Goal: Find specific page/section: Find specific page/section

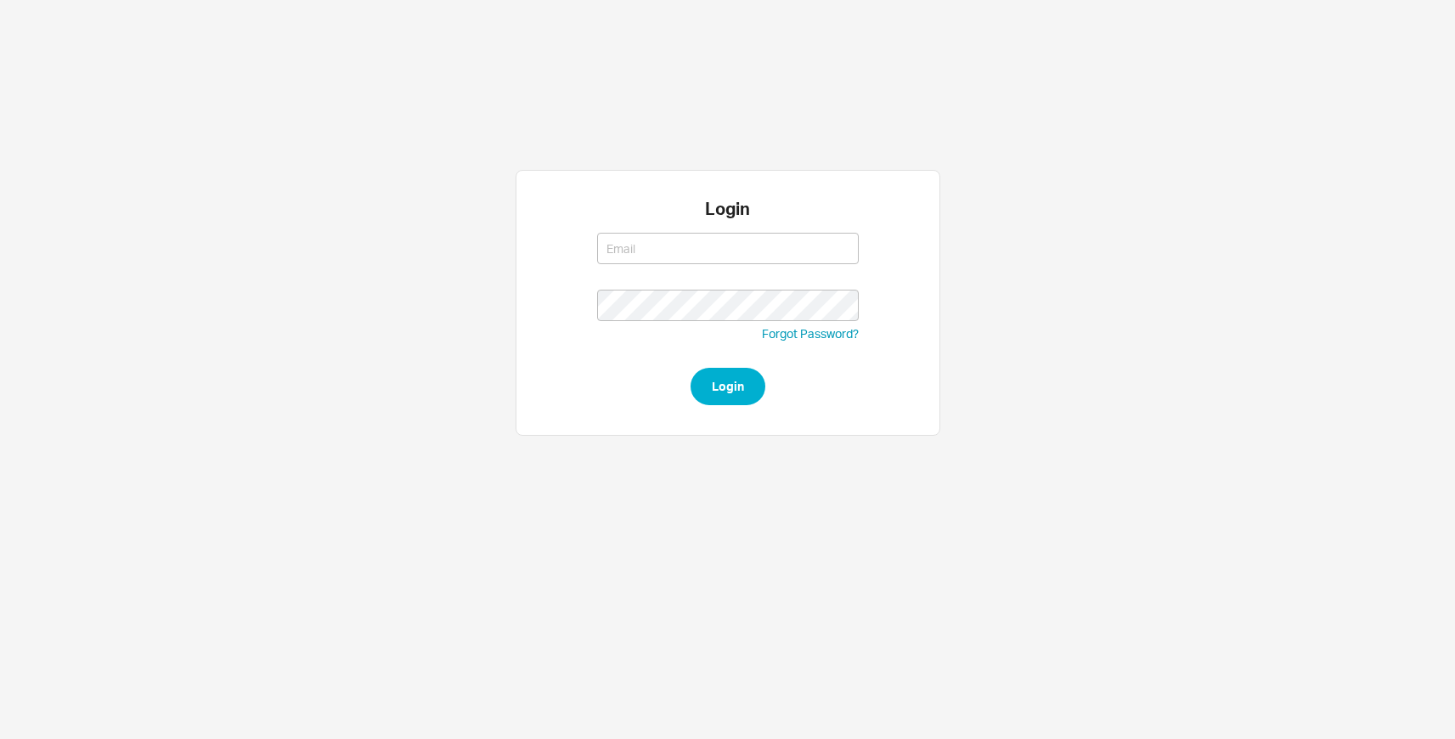
type input "ckaufman@qualitybath.com"
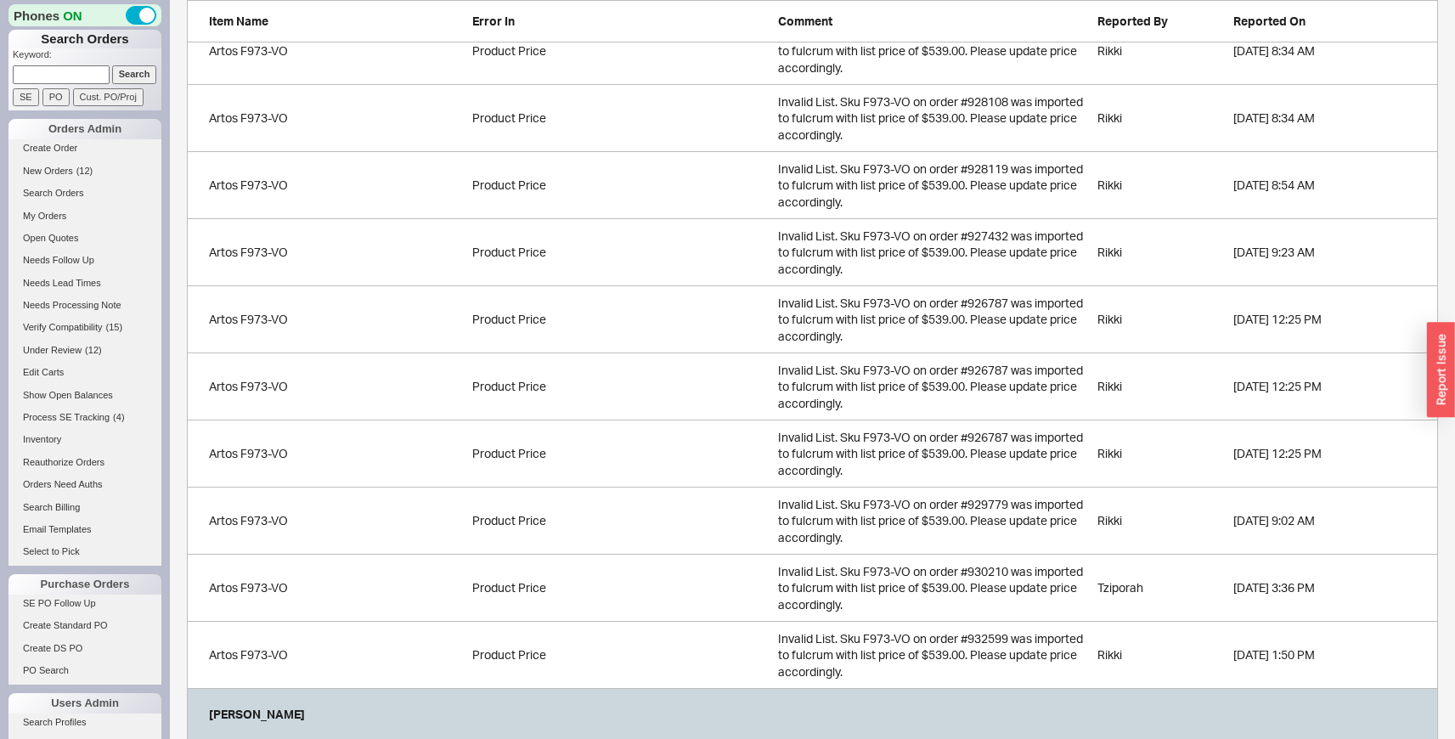
scroll to position [1438, 0]
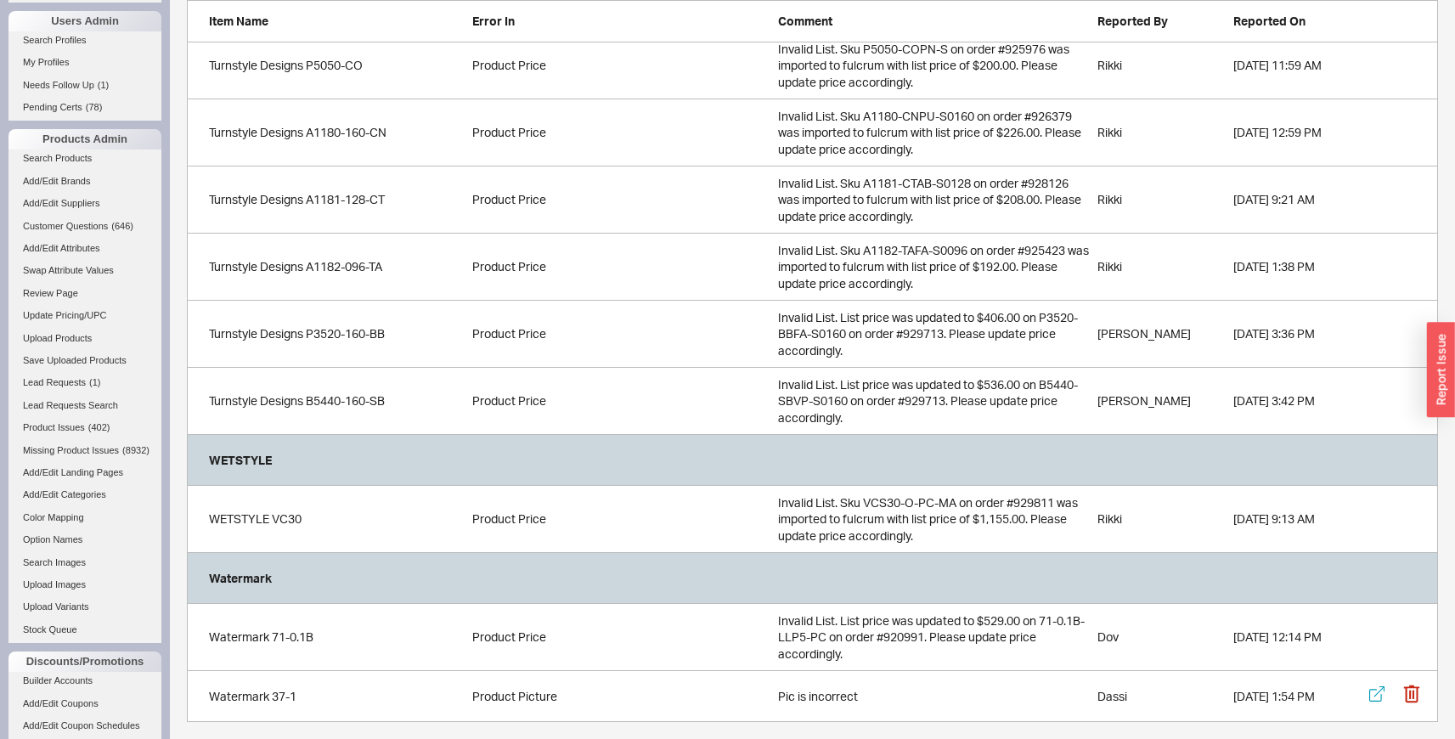
click at [513, 692] on div "Product Picture" at bounding box center [620, 696] width 297 height 17
click at [890, 500] on div "Invalid List. Sku VCS30-O-PC-MA on order #929811 was imported to fulcrum with l…" at bounding box center [933, 519] width 311 height 67
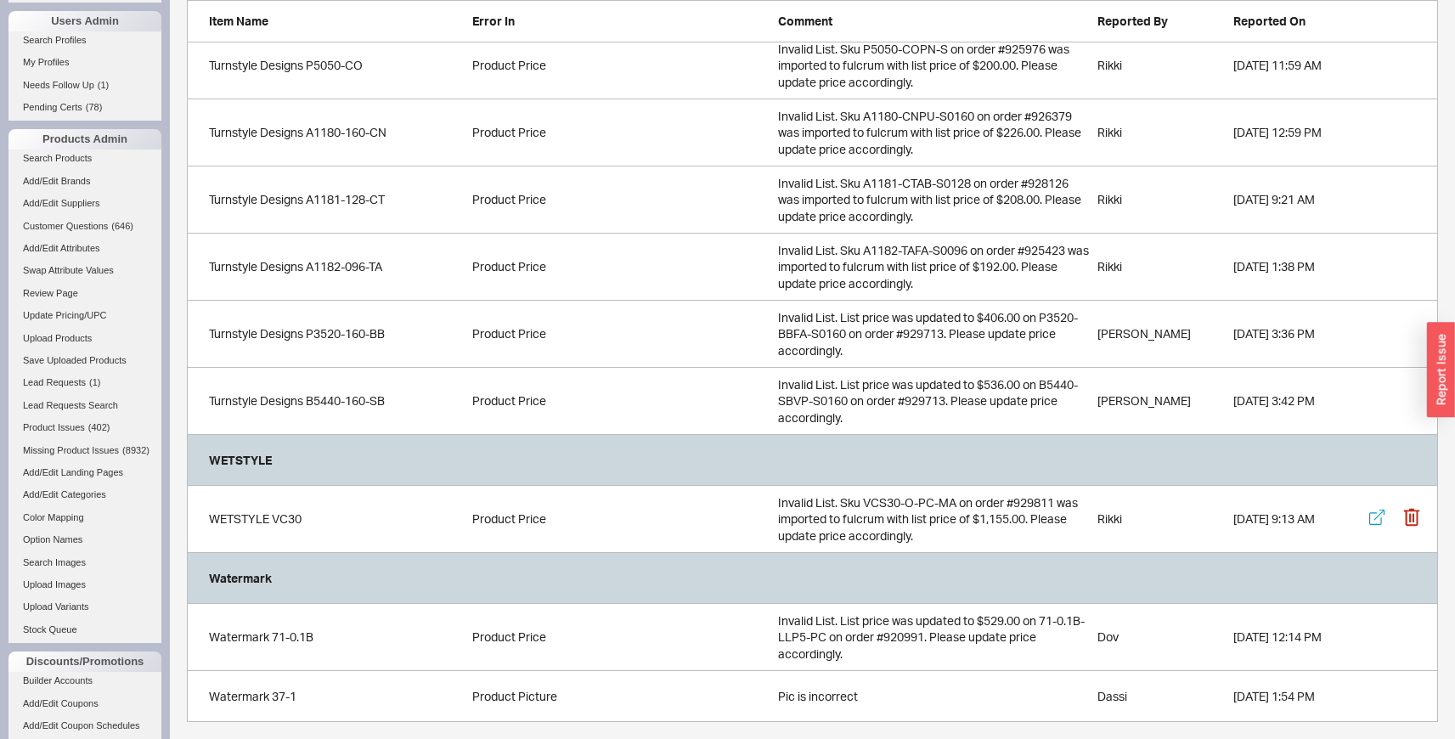
click at [952, 500] on div "Invalid List. Sku VCS30-O-PC-MA on order #929811 was imported to fulcrum with l…" at bounding box center [933, 519] width 311 height 67
drag, startPoint x: 956, startPoint y: 500, endPoint x: 874, endPoint y: 500, distance: 82.4
click at [874, 500] on div "Invalid List. Sku VCS30-O-PC-MA on order #929811 was imported to fulcrum with l…" at bounding box center [933, 519] width 311 height 67
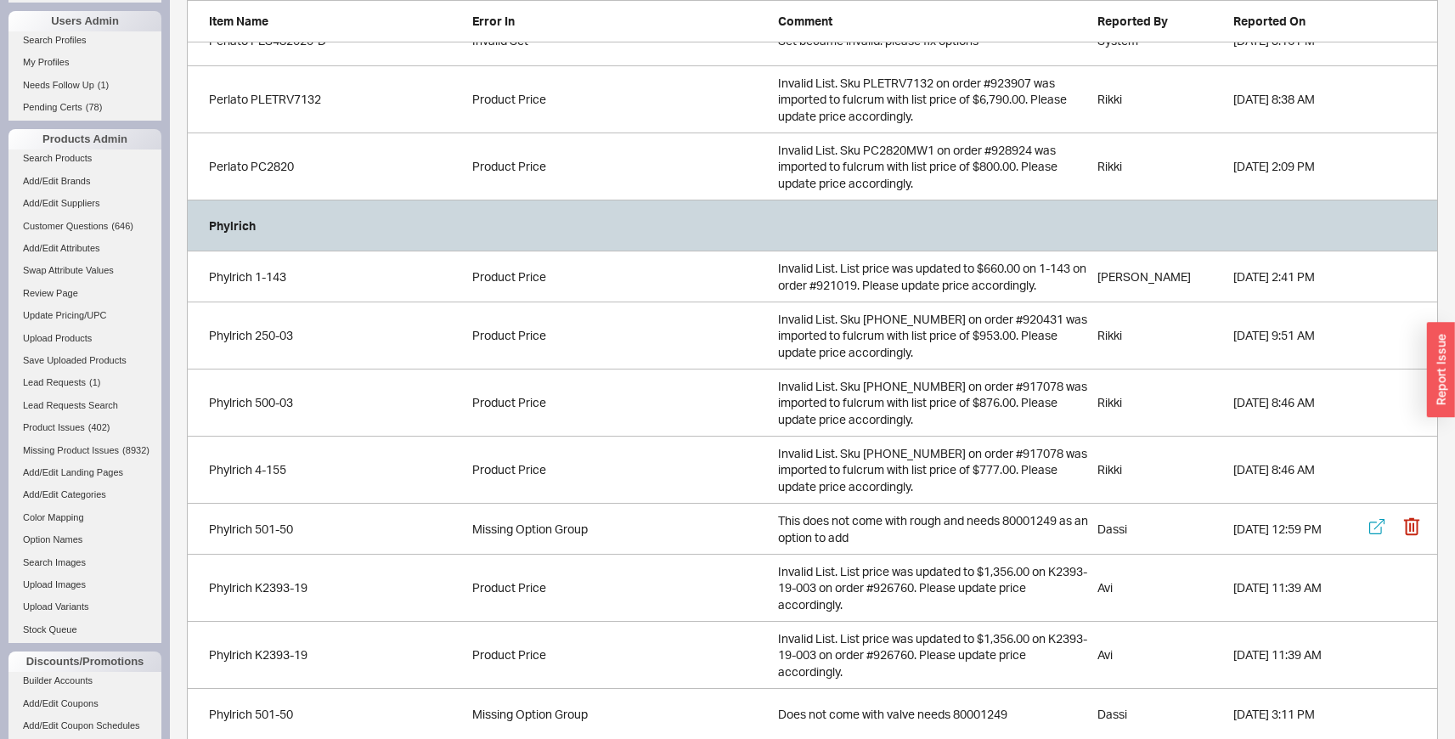
click at [870, 521] on div "This does not come with rough and needs 80001249 as an option to add" at bounding box center [933, 529] width 311 height 50
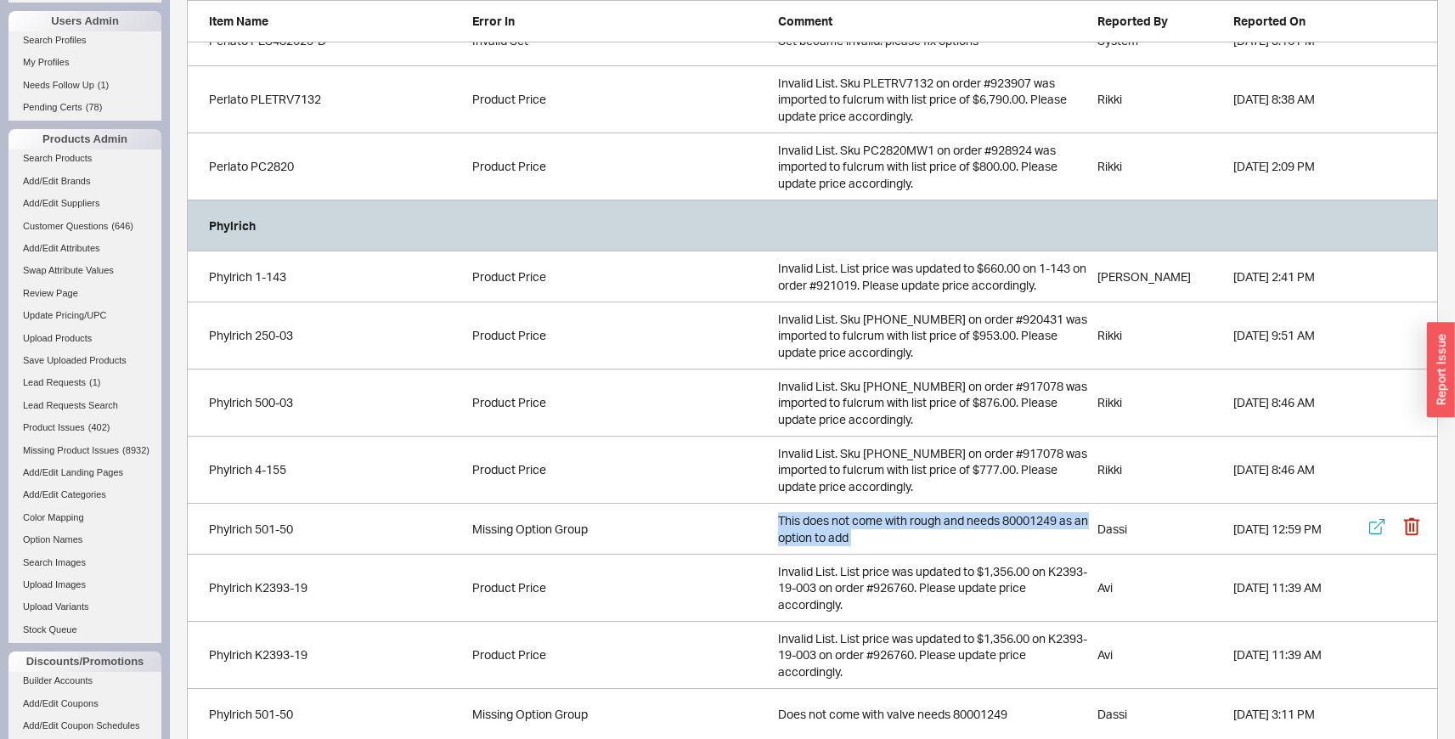
click at [870, 521] on div "This does not come with rough and needs 80001249 as an option to add" at bounding box center [933, 529] width 311 height 50
click at [1035, 525] on div "This does not come with rough and needs 80001249 as an option to add" at bounding box center [933, 529] width 311 height 50
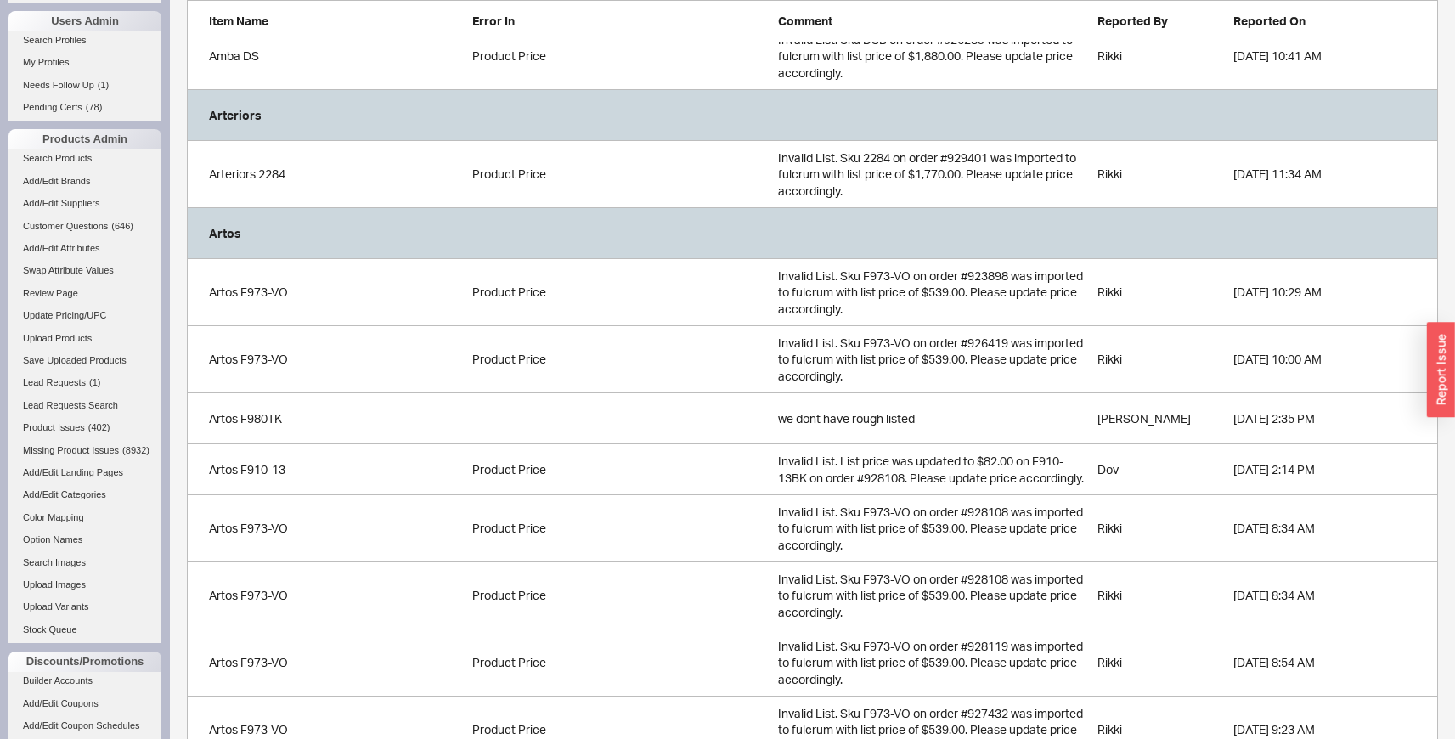
scroll to position [905, 0]
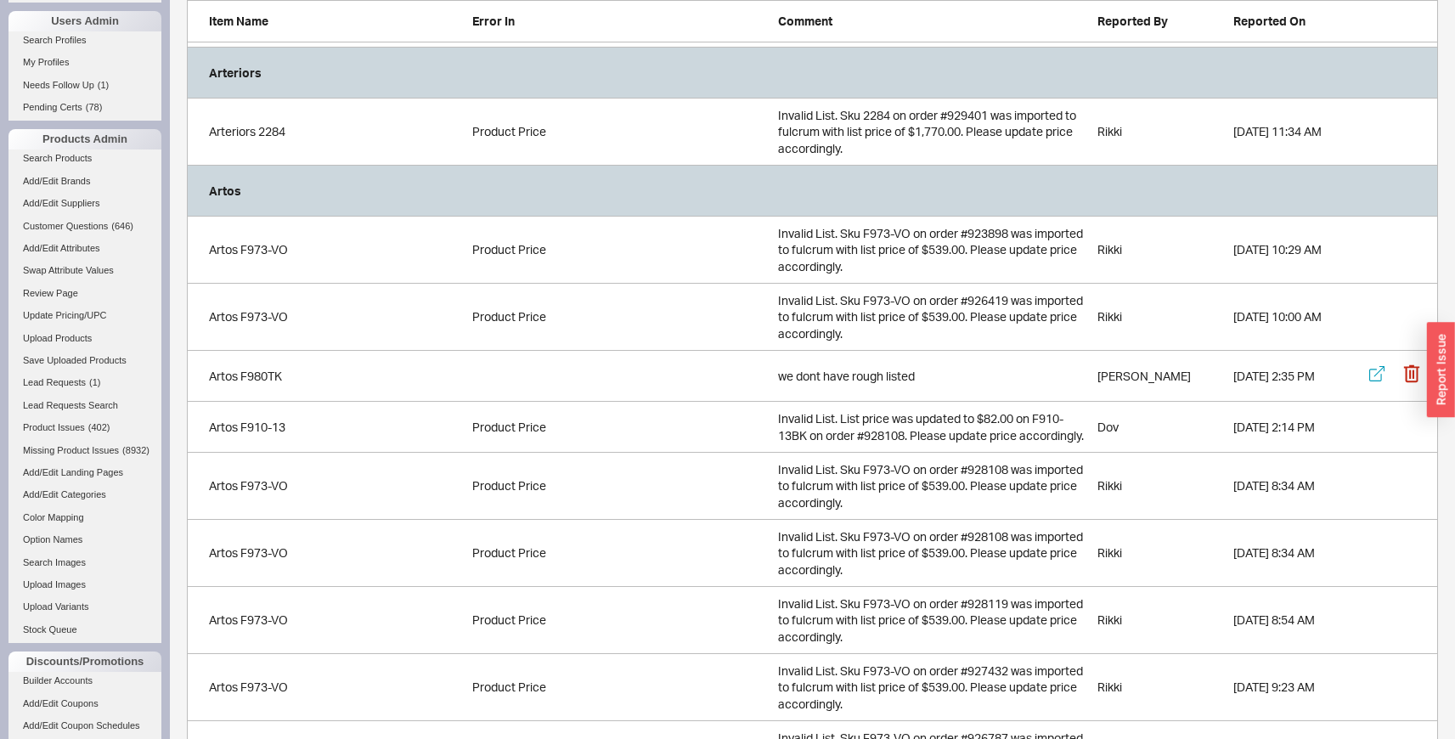
click at [798, 377] on div "we dont have rough listed" at bounding box center [933, 376] width 311 height 34
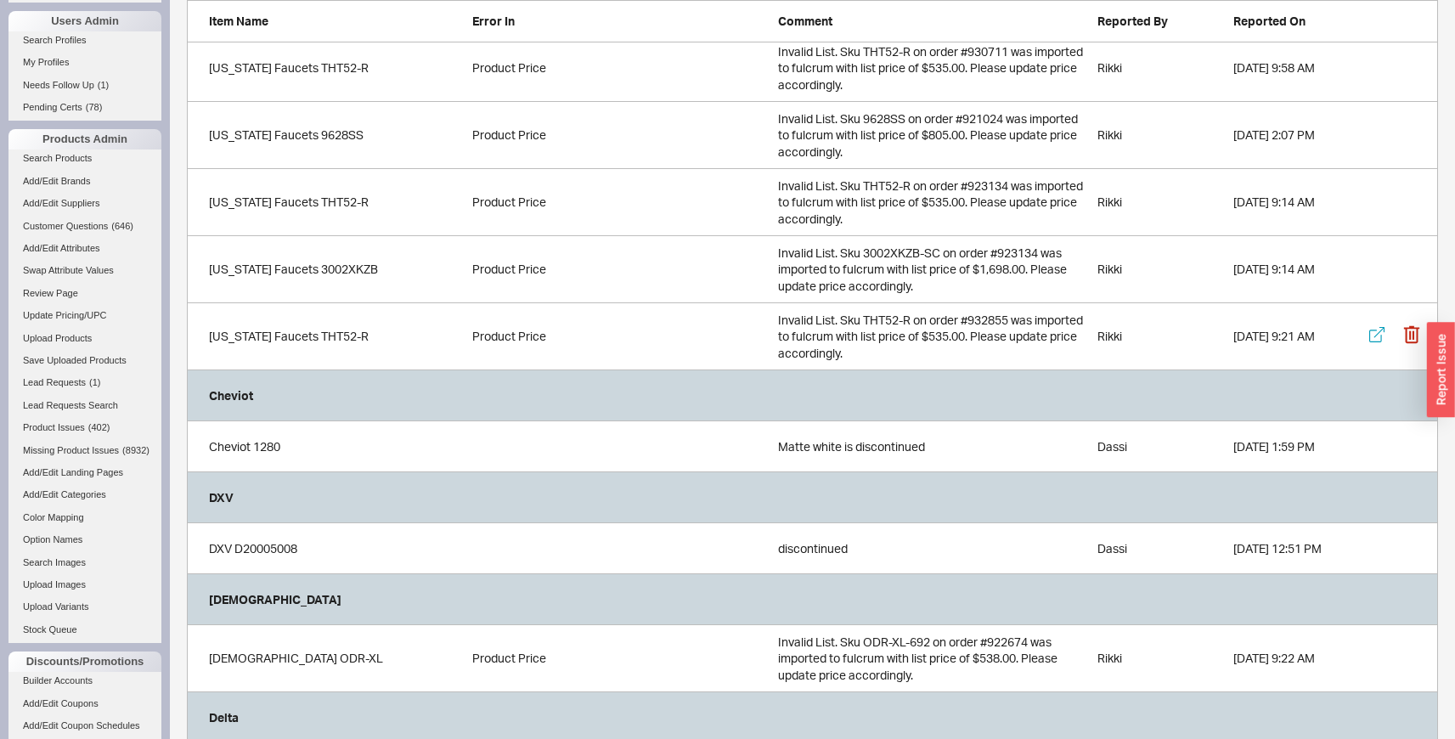
scroll to position [8046, 0]
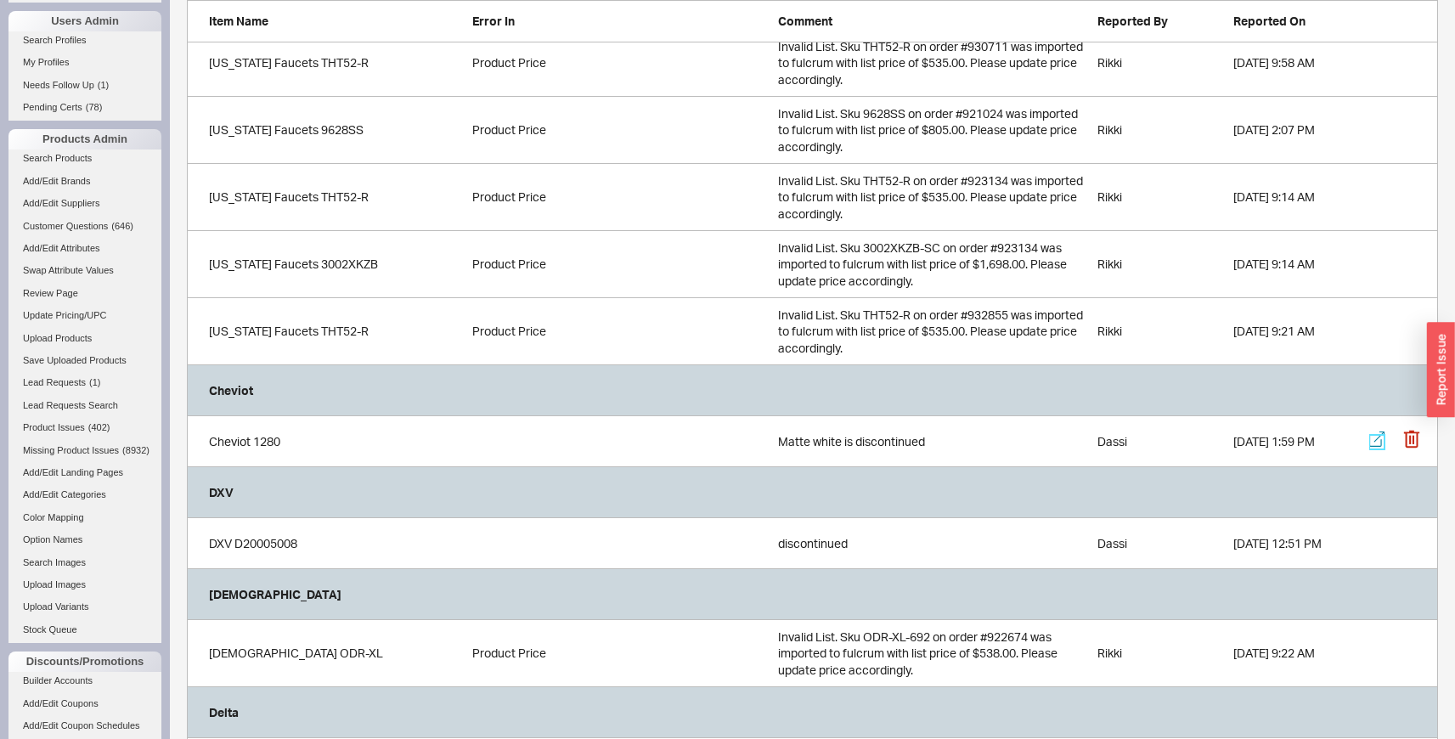
click at [1380, 442] on icon "grid" at bounding box center [1376, 439] width 15 height 15
click at [1370, 541] on icon "grid" at bounding box center [1376, 540] width 15 height 15
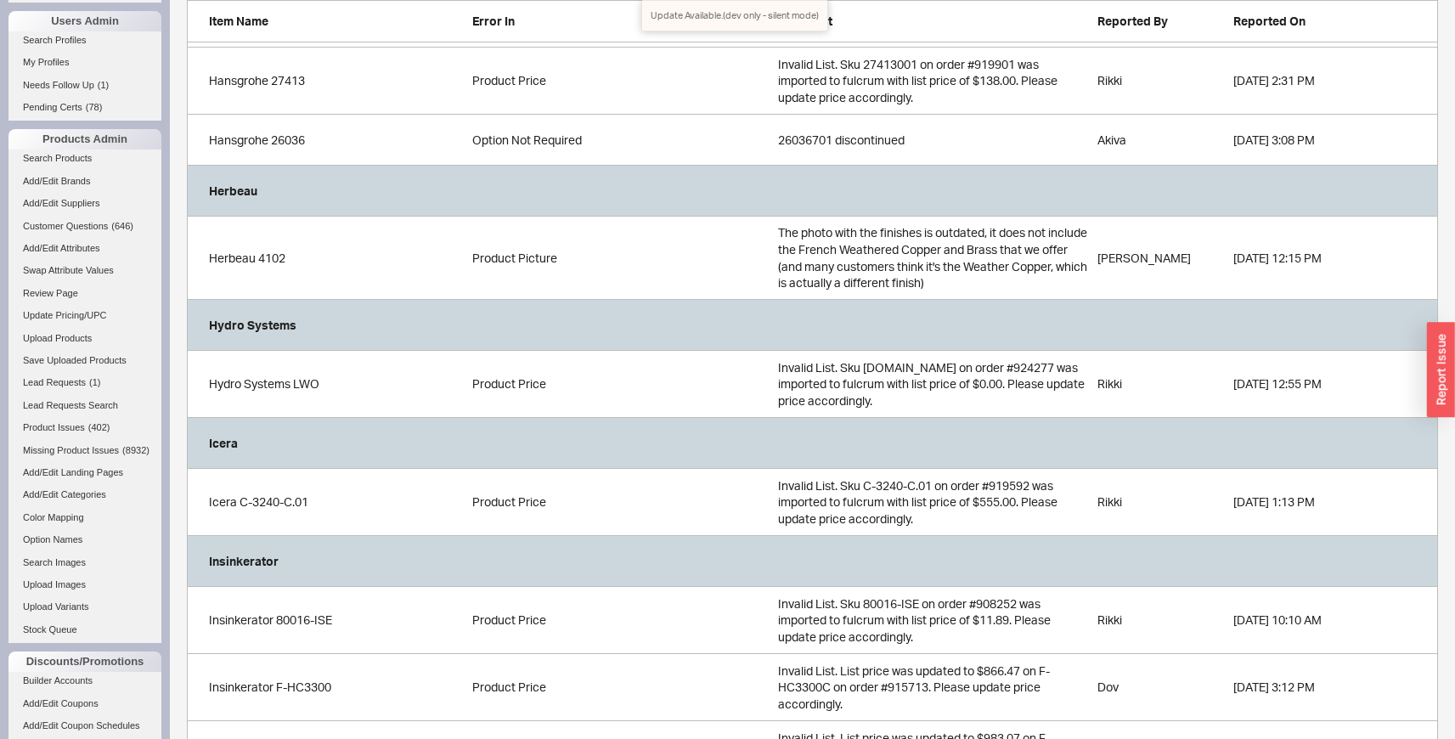
scroll to position [16874, 0]
click at [1373, 256] on icon "grid" at bounding box center [1376, 252] width 15 height 15
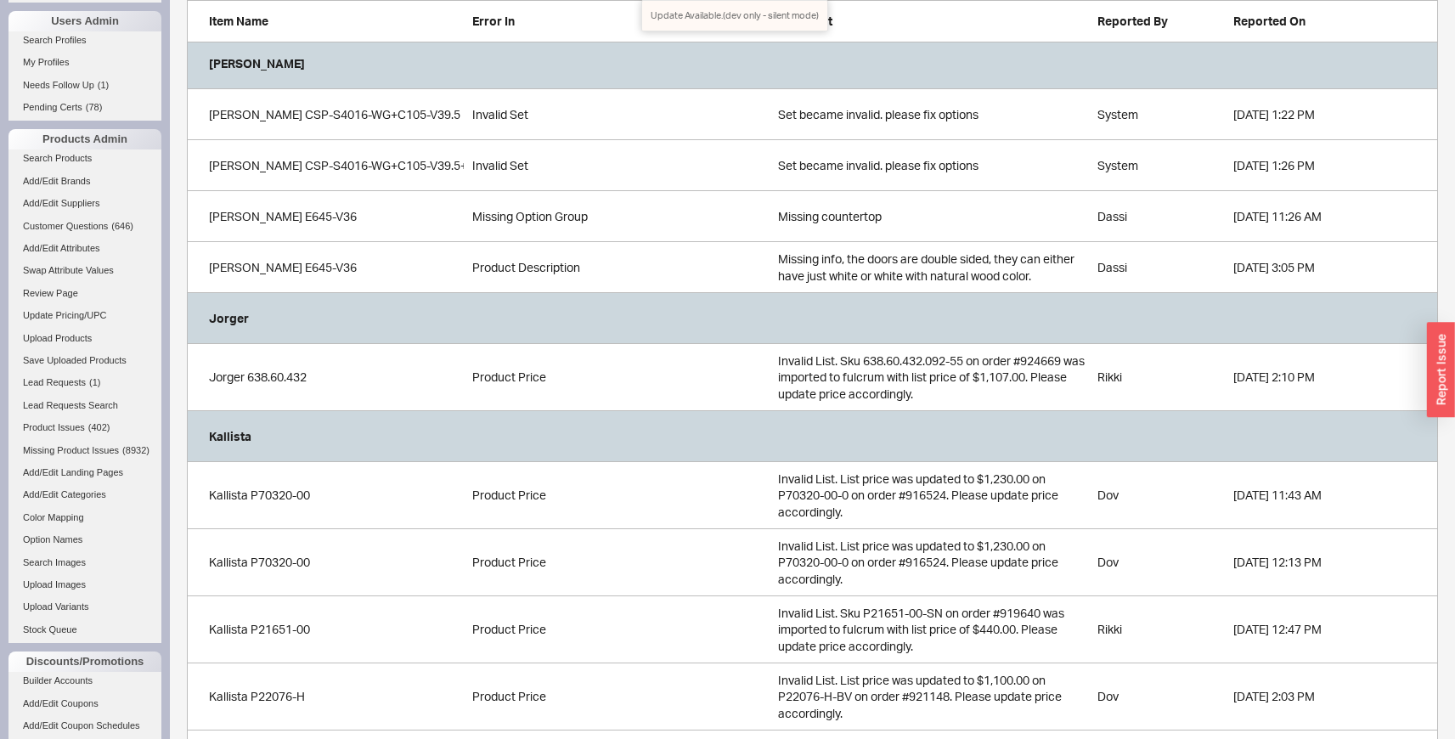
scroll to position [17926, 0]
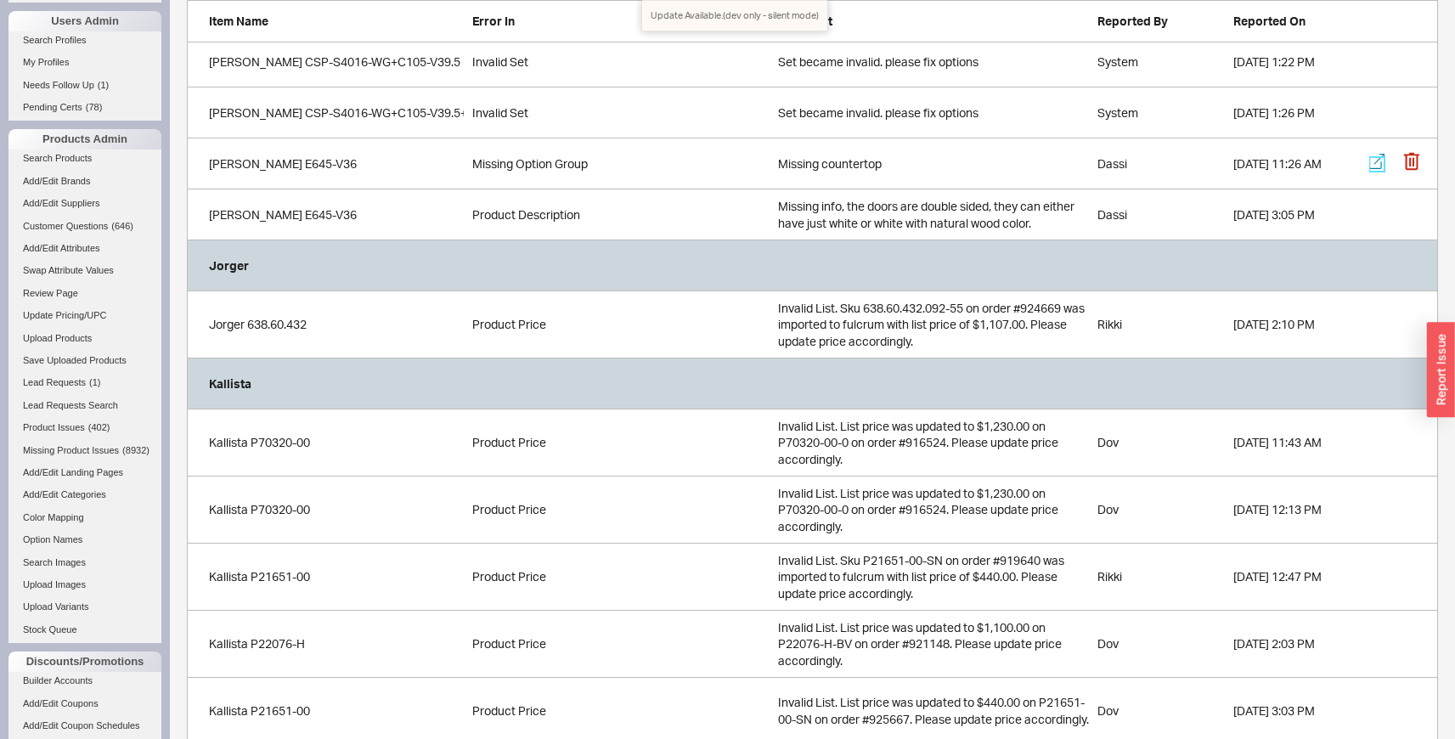
click at [1375, 158] on icon "grid" at bounding box center [1376, 161] width 15 height 15
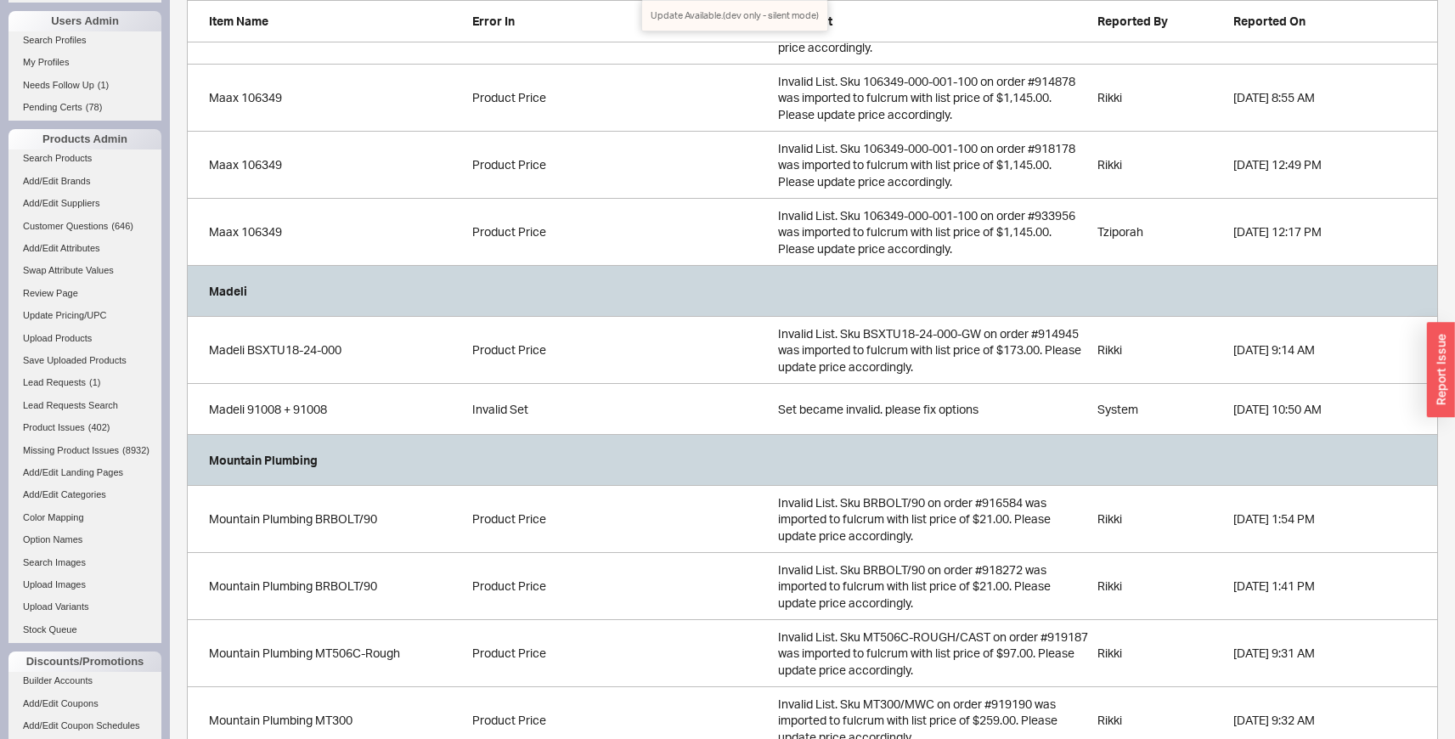
scroll to position [21767, 0]
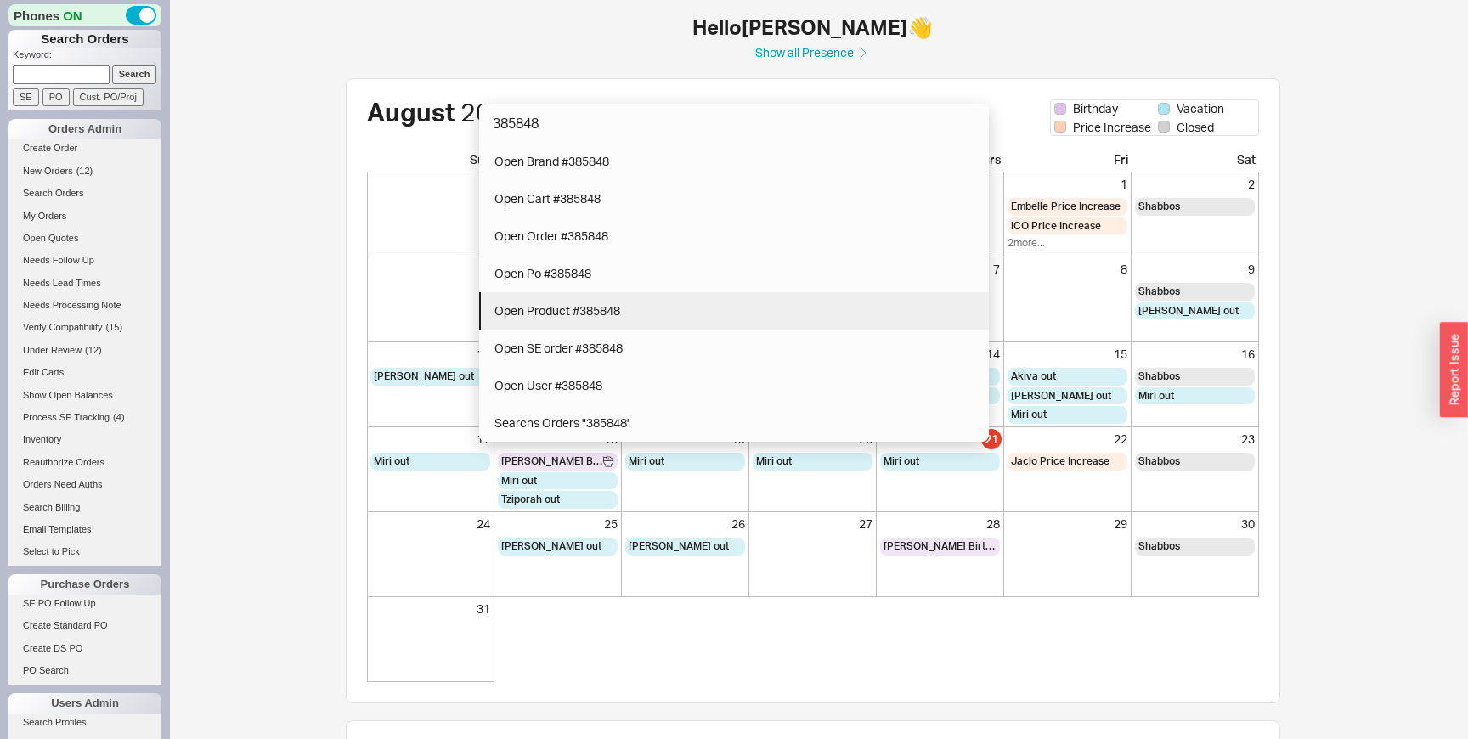
type input "385848"
click at [584, 313] on span "Open Product #385848" at bounding box center [557, 310] width 126 height 14
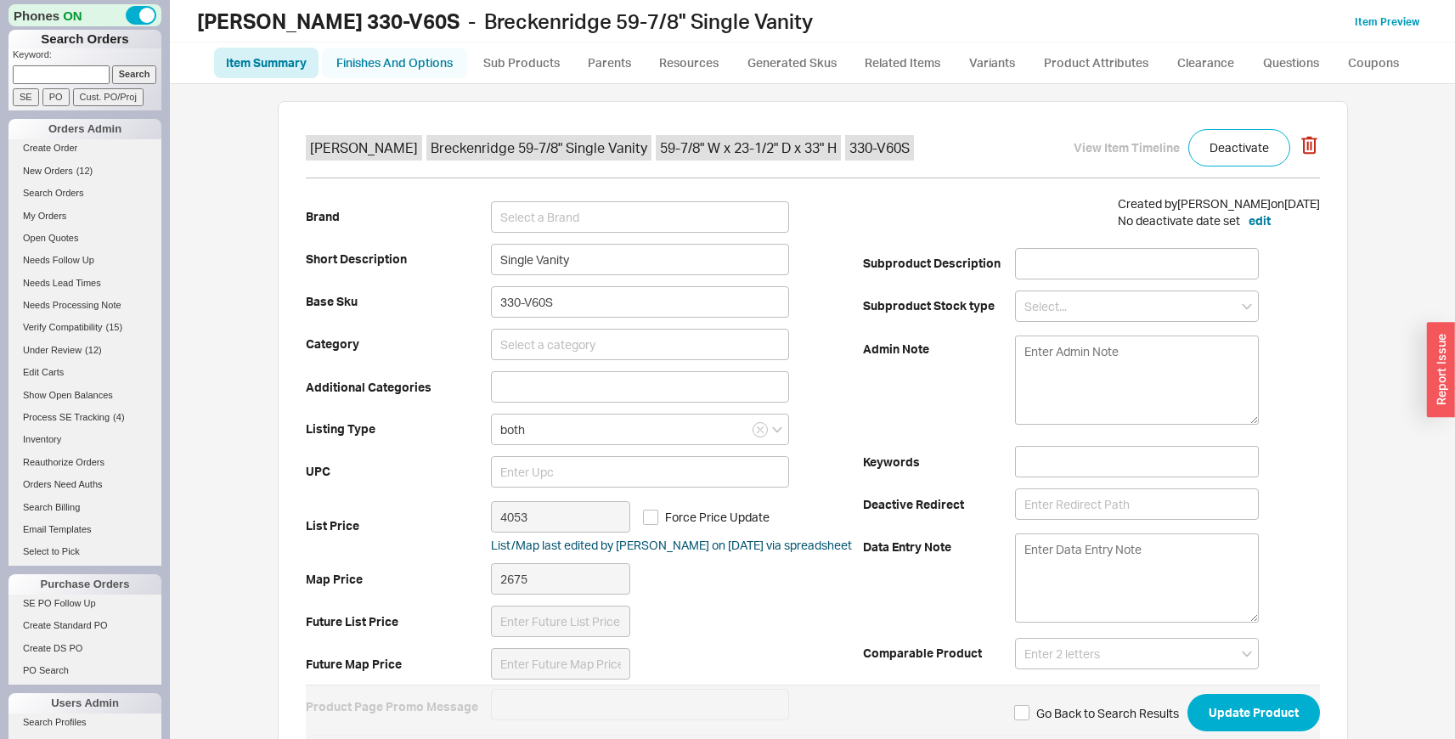
click at [443, 72] on link "Finishes And Options" at bounding box center [394, 63] width 145 height 31
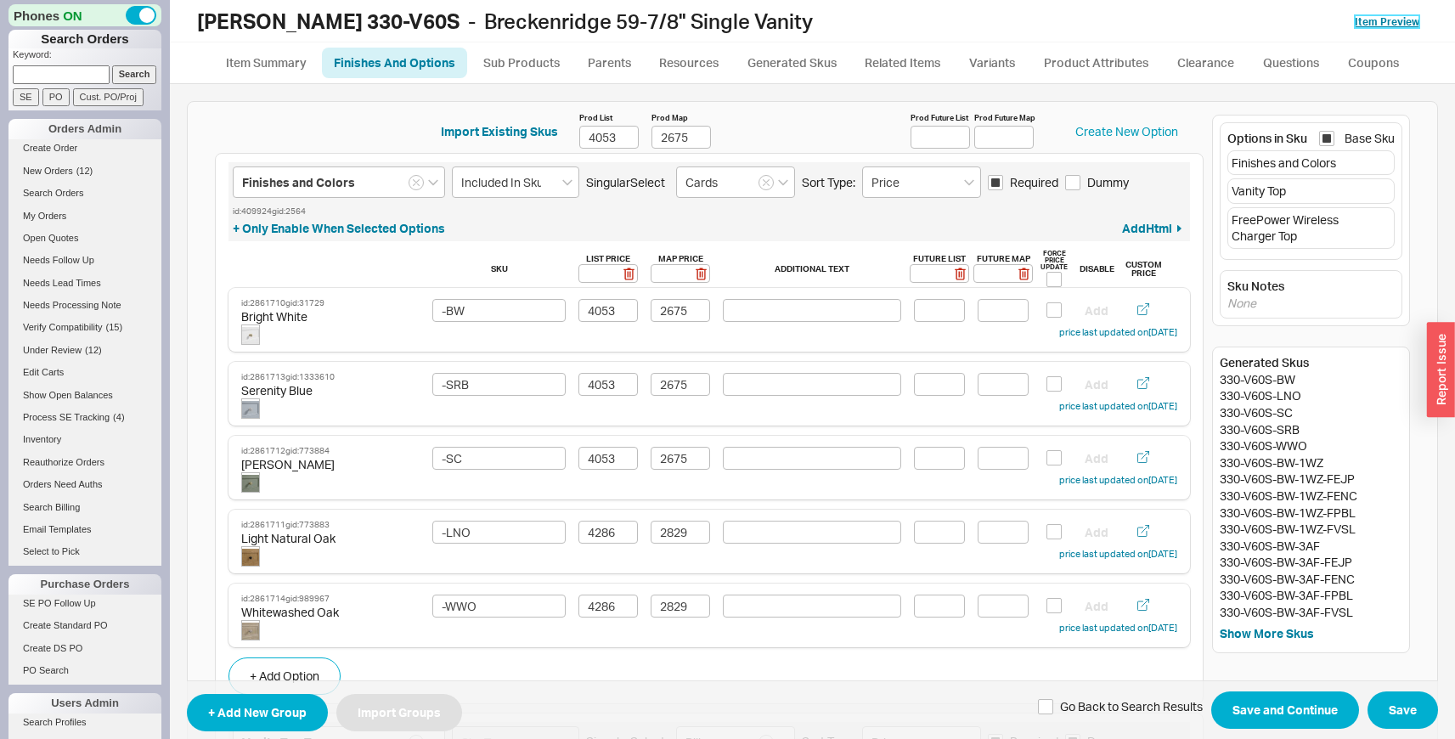
click at [1385, 17] on link "Item Preview" at bounding box center [1387, 21] width 65 height 13
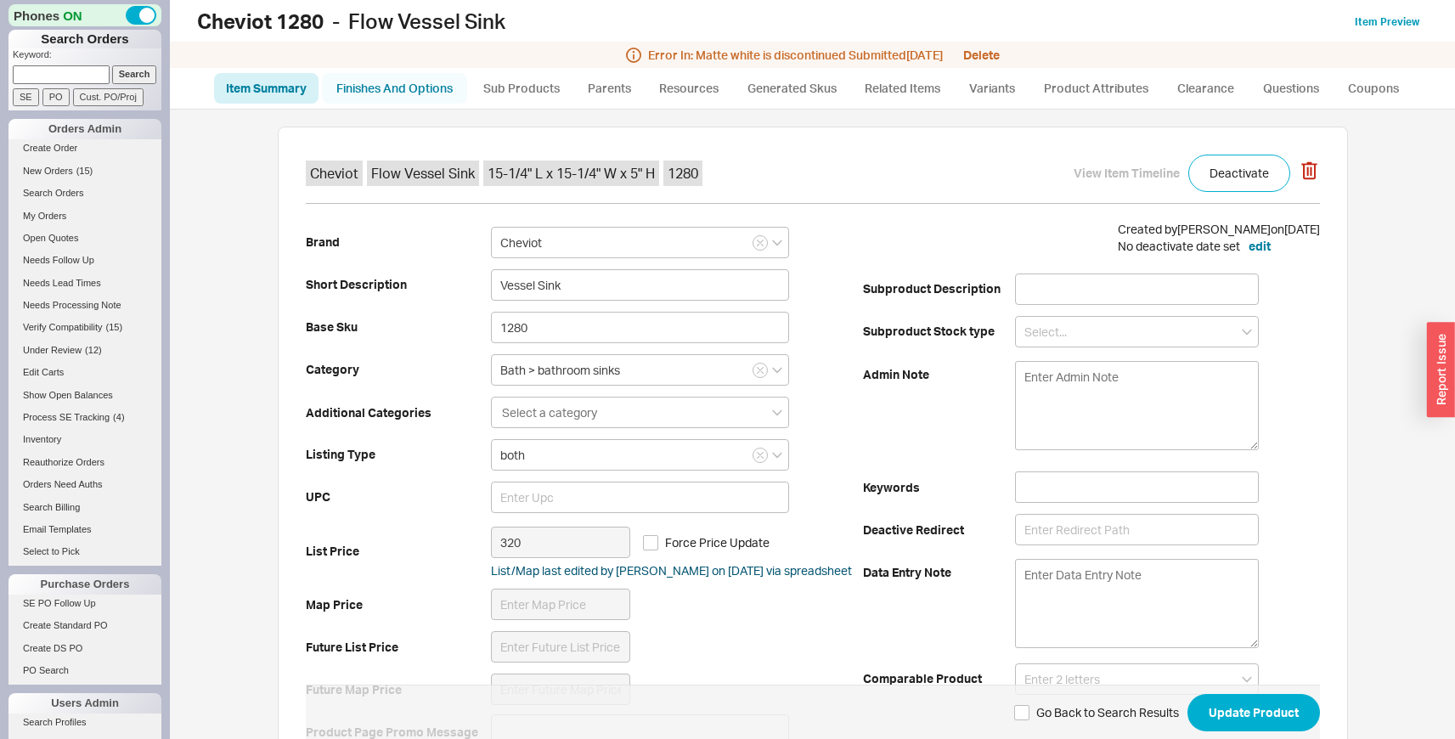
click at [421, 99] on link "Finishes And Options" at bounding box center [394, 88] width 145 height 31
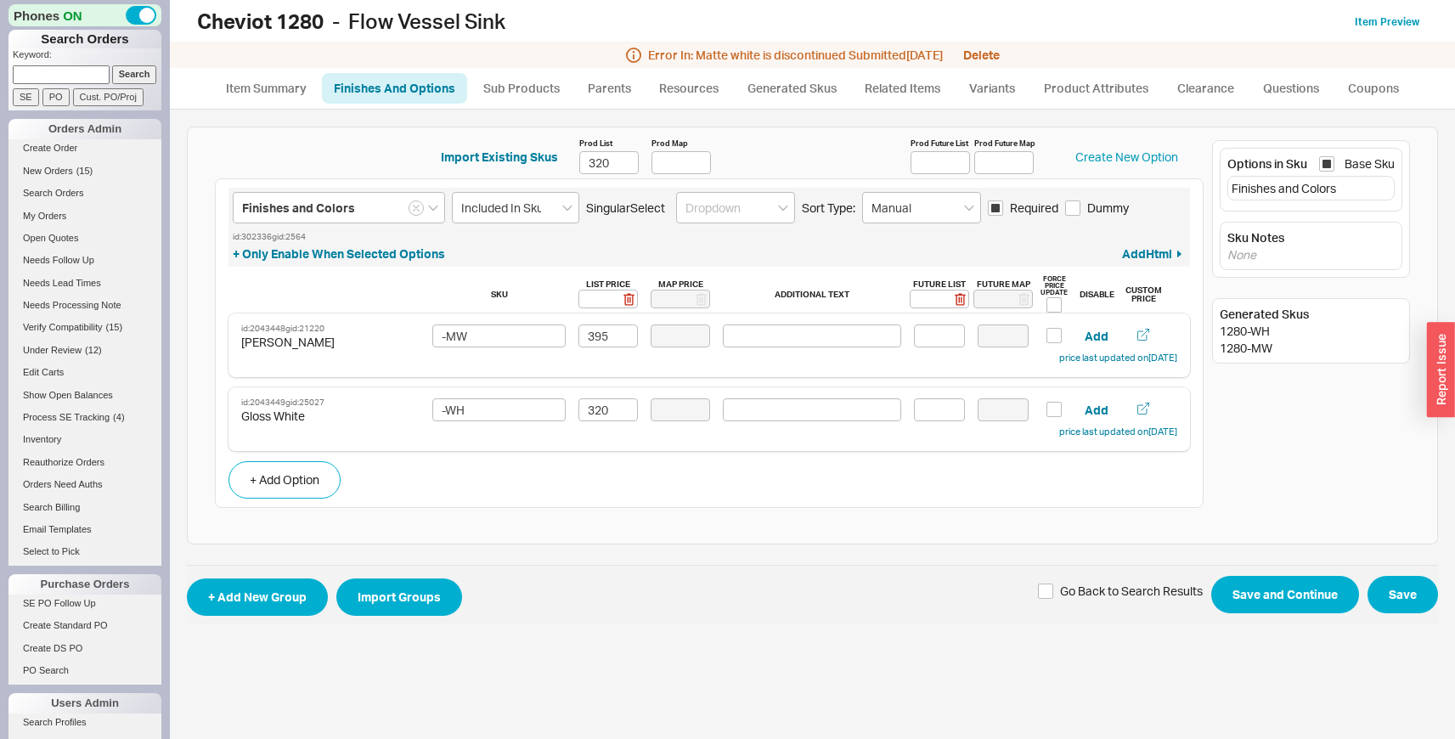
click at [1361, 30] on div "Cheviot 1280 - Flow Vessel Sink Item Preview" at bounding box center [812, 21] width 1285 height 42
click at [1372, 27] on link "Item Preview" at bounding box center [1387, 21] width 65 height 13
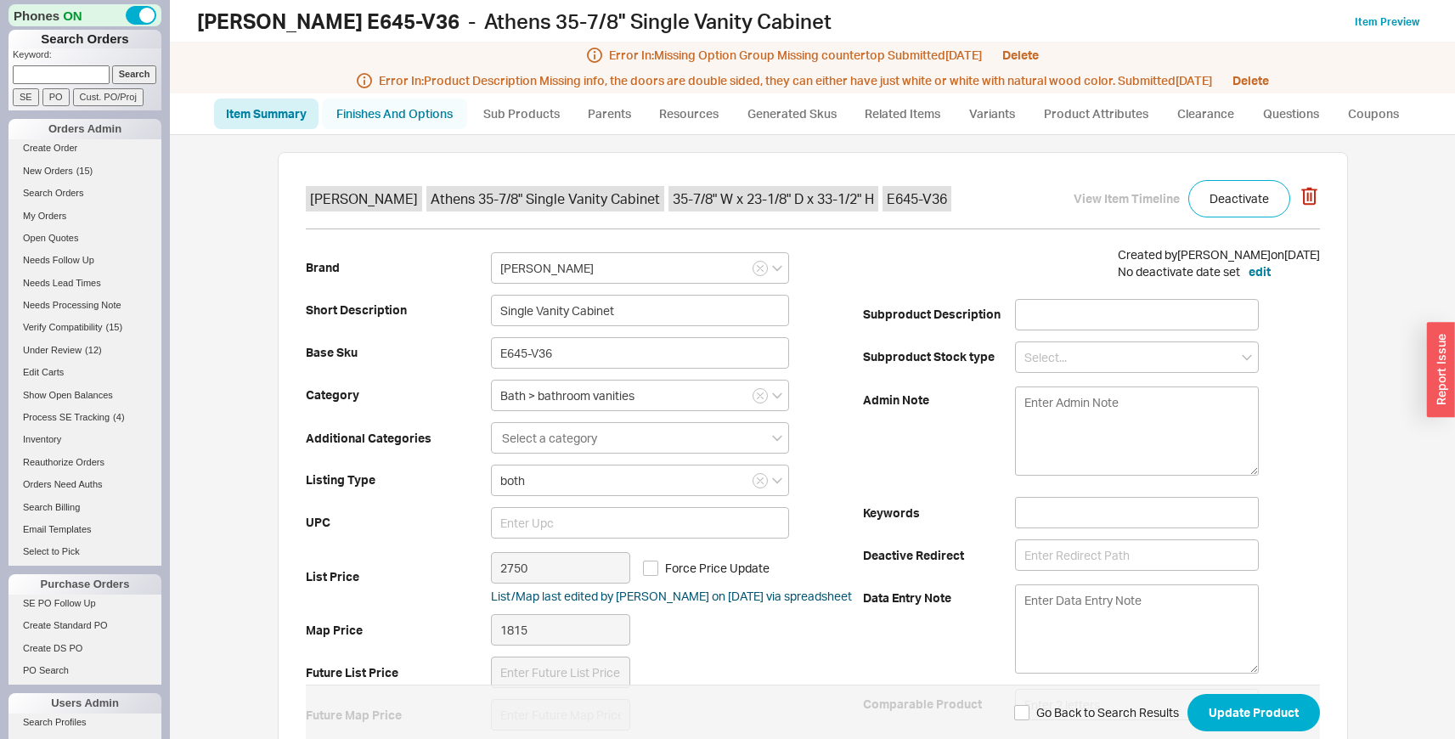
click at [434, 117] on link "Finishes And Options" at bounding box center [394, 114] width 145 height 31
